Goal: Transaction & Acquisition: Obtain resource

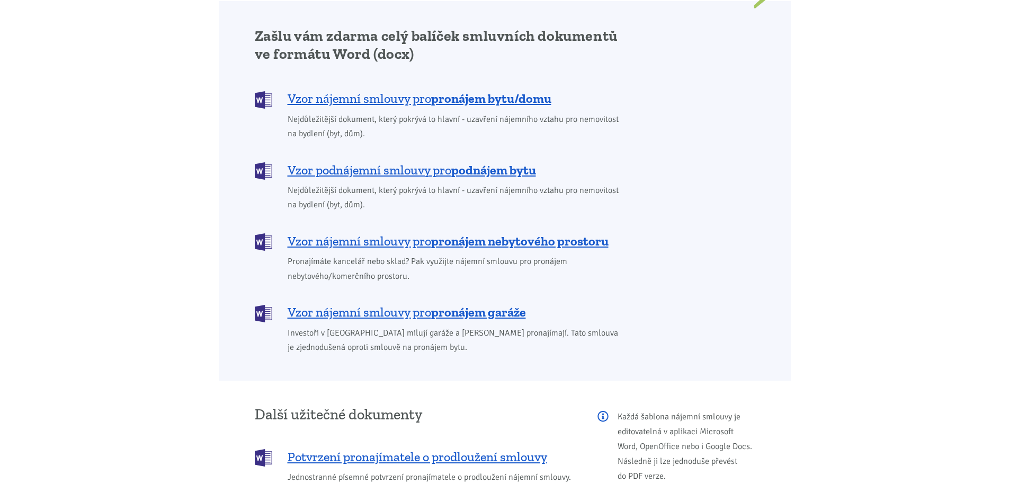
scroll to position [901, 0]
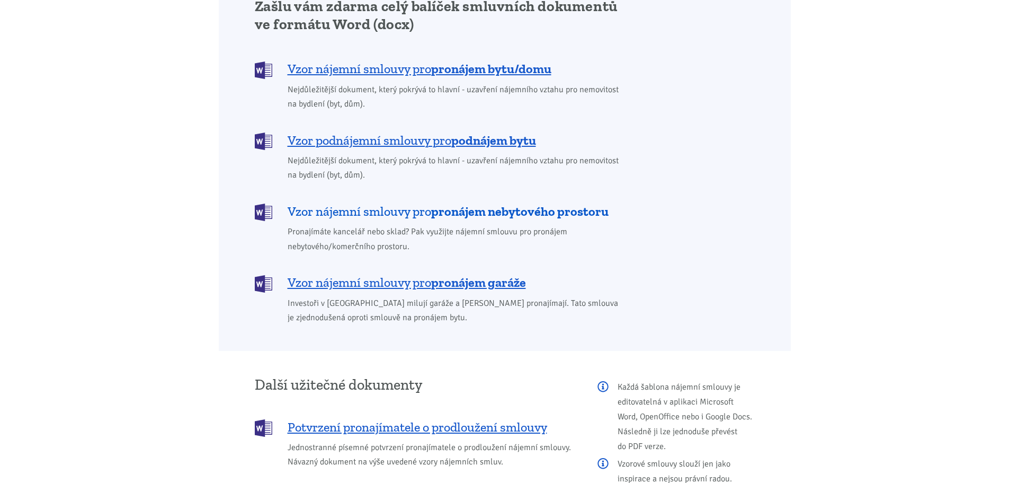
click at [323, 203] on span "Vzor nájemní smlouvy pro pronájem nebytového prostoru" at bounding box center [448, 211] width 321 height 17
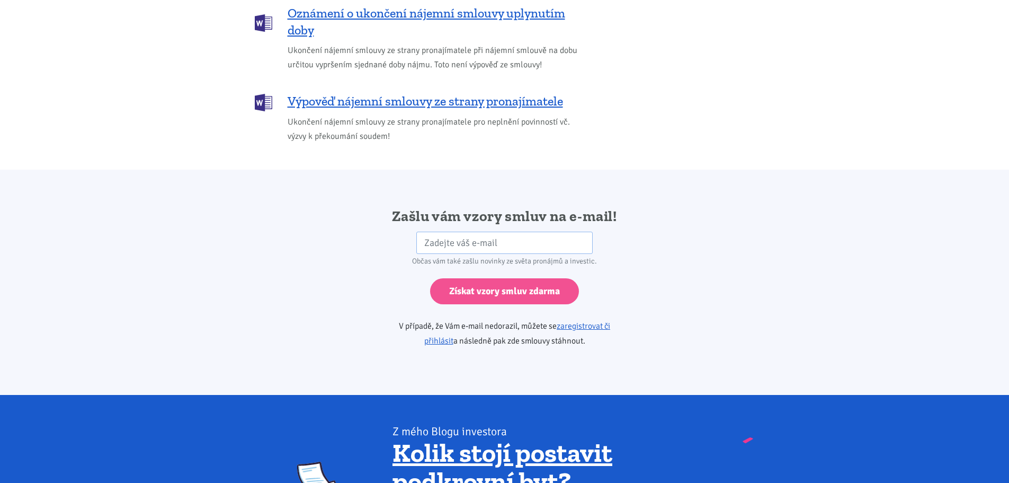
scroll to position [1505, 0]
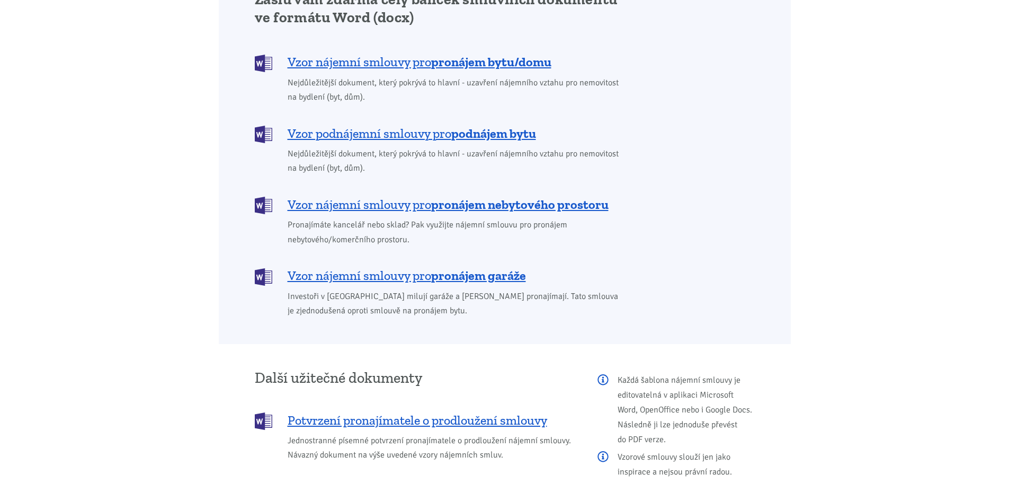
scroll to position [901, 0]
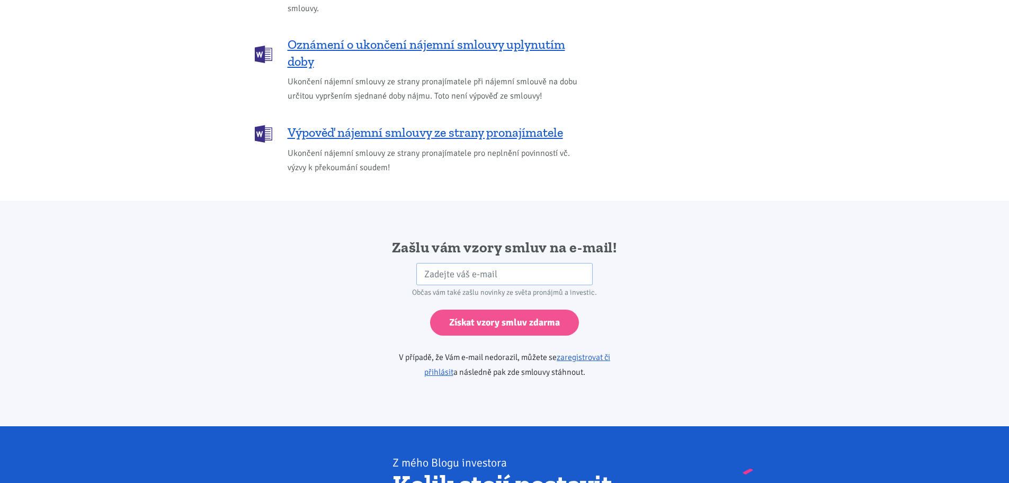
scroll to position [1590, 0]
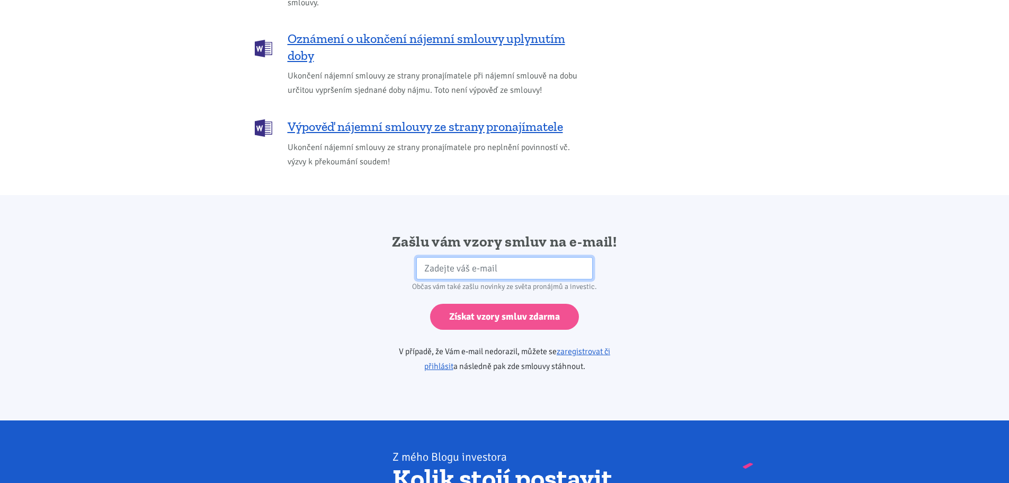
click at [472, 257] on input "email" at bounding box center [505, 268] width 176 height 23
type input "miroslav.rostocil@vexve.com"
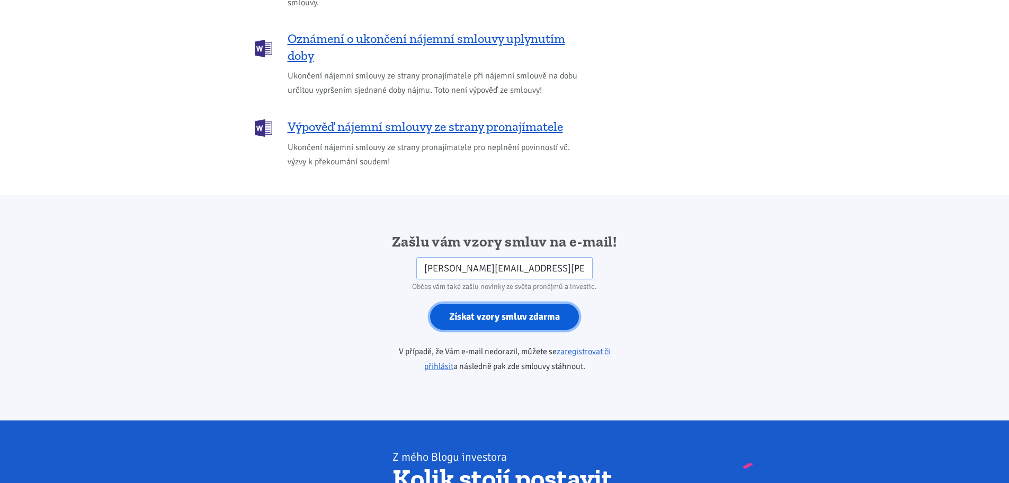
click at [498, 304] on input "Získat vzory smluv zdarma" at bounding box center [504, 317] width 149 height 26
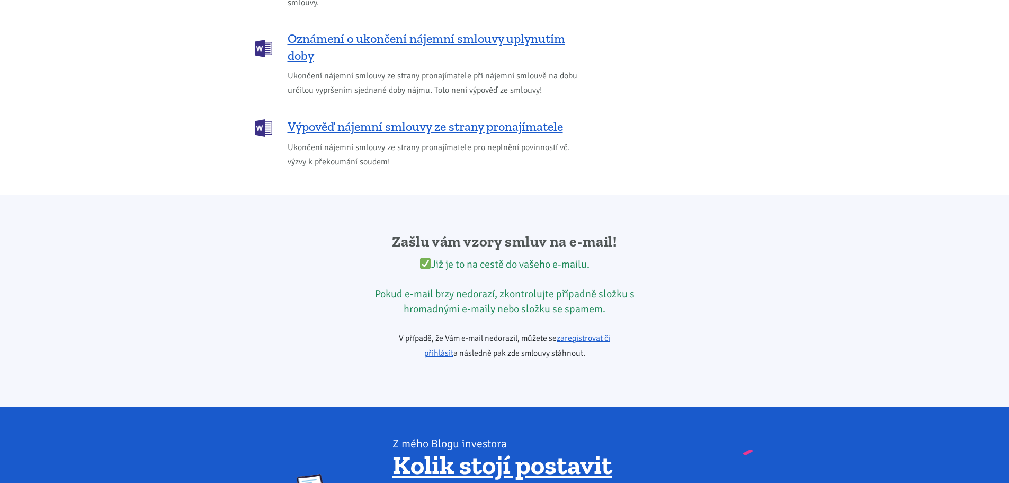
drag, startPoint x: 187, startPoint y: 337, endPoint x: 118, endPoint y: 347, distance: 70.1
drag, startPoint x: 118, startPoint y: 347, endPoint x: 367, endPoint y: 280, distance: 257.9
click at [367, 280] on div "Zašlu vám vzory smluv na e-mail! Již je to na cestě do vašeho e-mailu. Pokud e-…" at bounding box center [505, 301] width 286 height 138
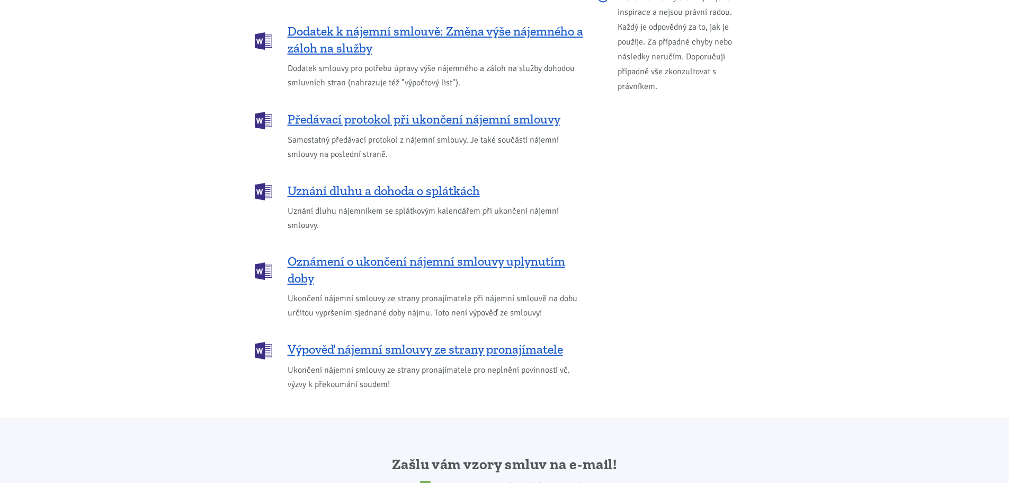
scroll to position [1166, 0]
